Goal: Information Seeking & Learning: Learn about a topic

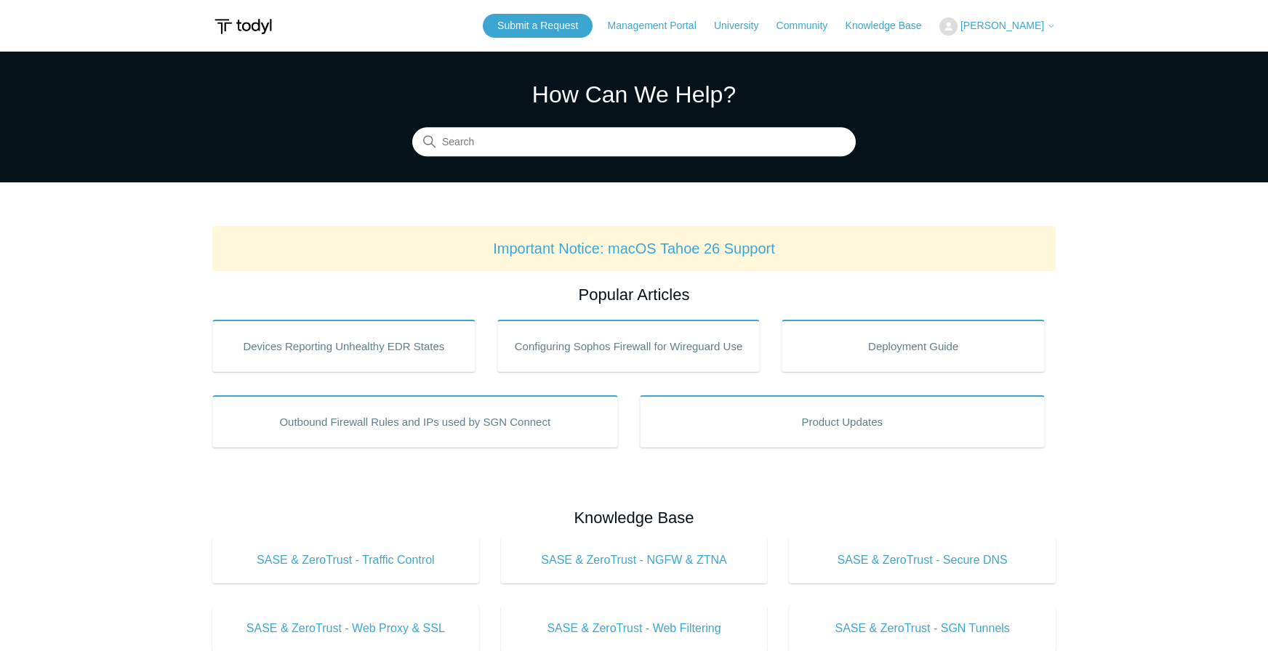
click at [499, 126] on div "How Can We Help? Search" at bounding box center [633, 116] width 443 height 79
click at [504, 132] on input "Search" at bounding box center [633, 142] width 443 height 29
type input "internet speed"
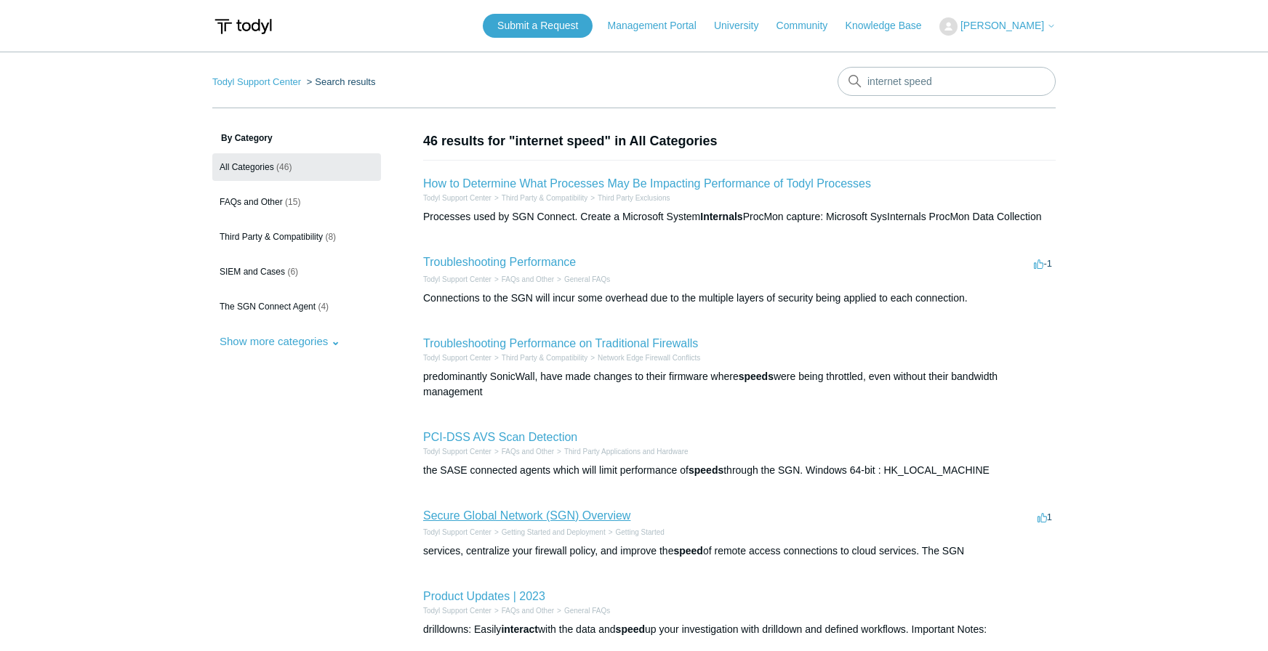
click at [626, 515] on link "Secure Global Network (SGN) Overview" at bounding box center [526, 515] width 207 height 12
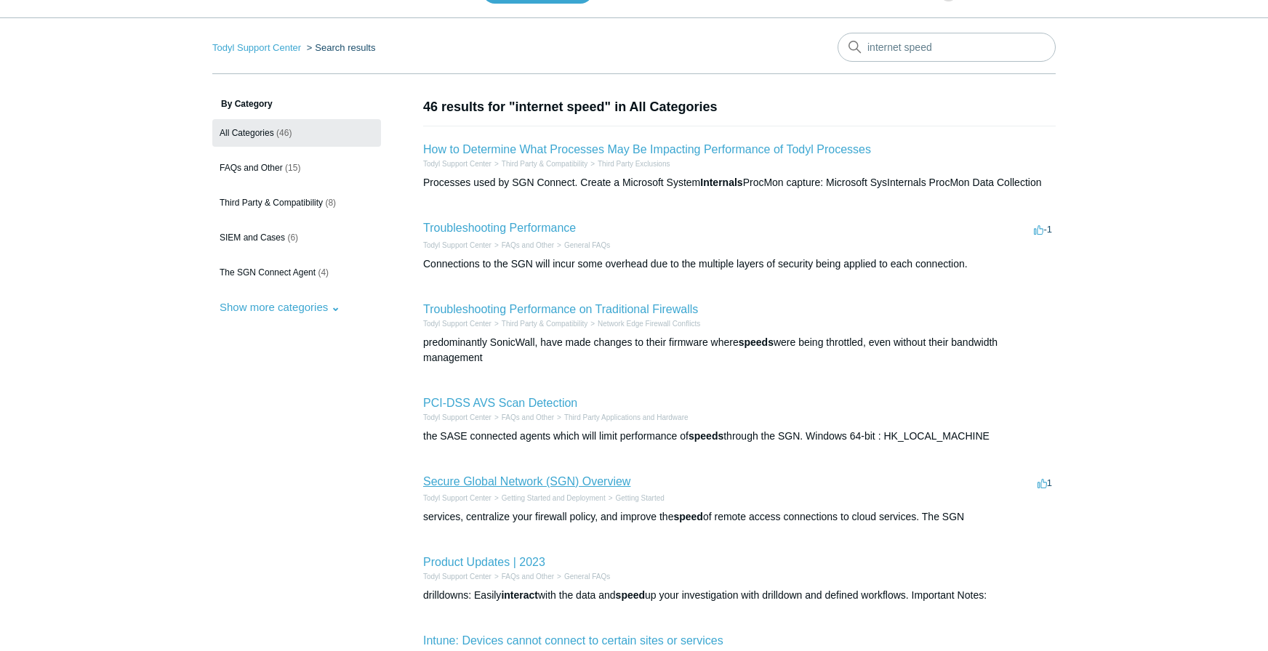
scroll to position [297, 0]
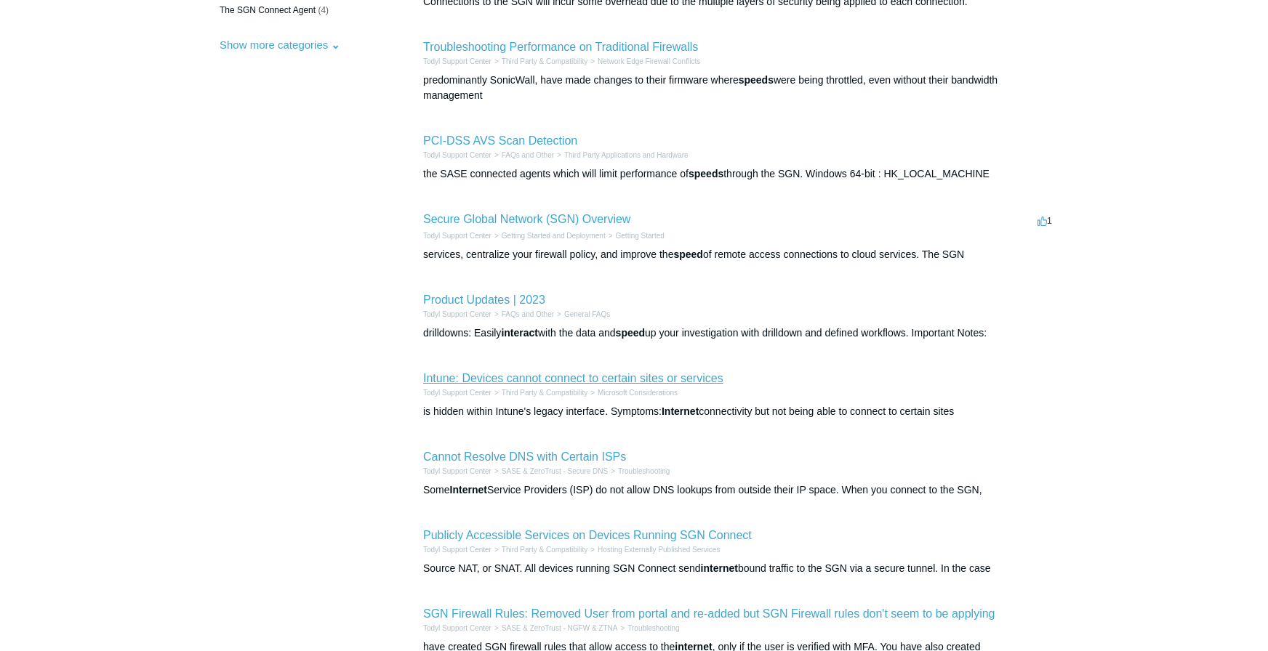
click at [718, 376] on link "Intune: Devices cannot connect to certain sites or services" at bounding box center [573, 378] width 300 height 12
